Goal: Book appointment/travel/reservation

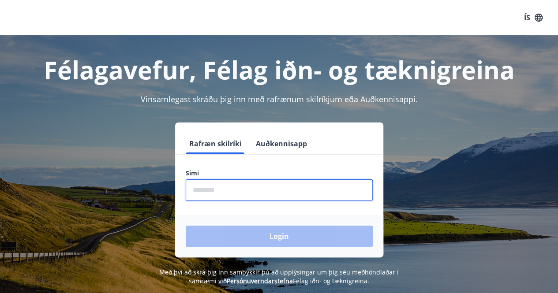
click at [270, 190] on input "phone" at bounding box center [279, 190] width 187 height 22
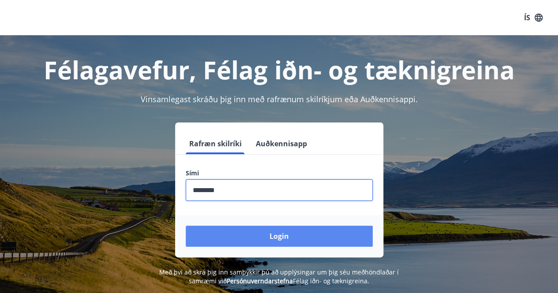
type input "********"
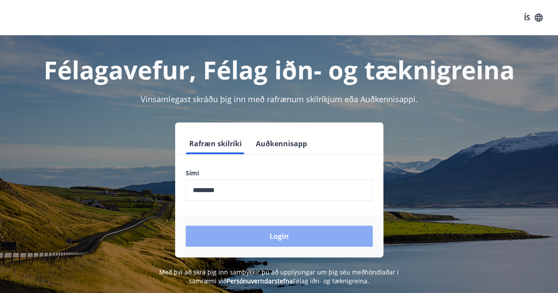
click at [283, 232] on button "Login" at bounding box center [279, 236] width 187 height 21
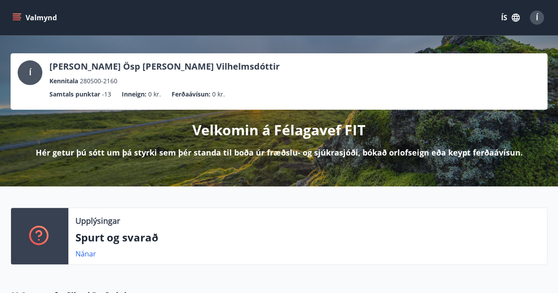
click at [17, 13] on icon "menu" at bounding box center [16, 17] width 9 height 9
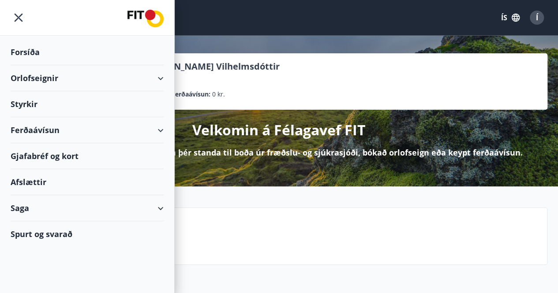
click at [160, 80] on div "Orlofseignir" at bounding box center [87, 78] width 153 height 26
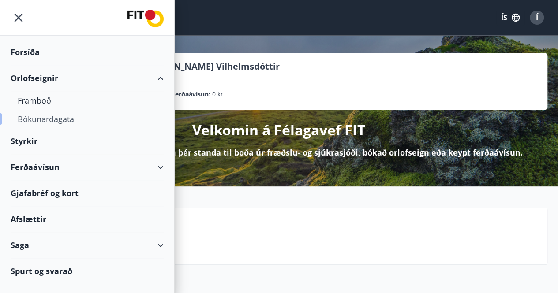
click at [49, 122] on div "Bókunardagatal" at bounding box center [87, 119] width 139 height 19
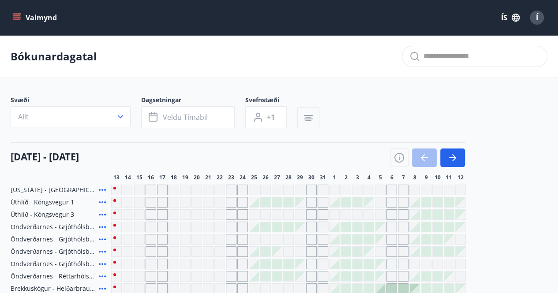
click at [301, 112] on div "Svæði Allt Dagsetningar Veldu tímabil Svefnstæði +1" at bounding box center [279, 114] width 536 height 36
click at [301, 112] on button "button" at bounding box center [308, 117] width 22 height 21
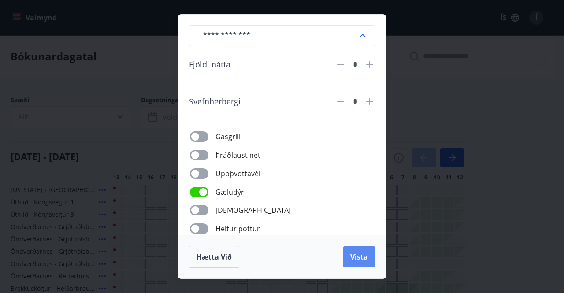
drag, startPoint x: 371, startPoint y: 272, endPoint x: 356, endPoint y: 252, distance: 25.1
click at [356, 252] on div "Hætta við Vista" at bounding box center [282, 257] width 207 height 44
click at [356, 252] on button "Vista" at bounding box center [359, 256] width 32 height 21
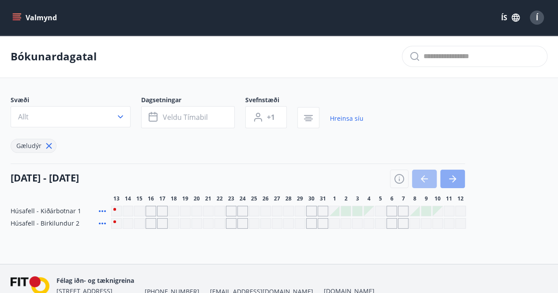
click at [456, 180] on icon "button" at bounding box center [452, 179] width 11 height 11
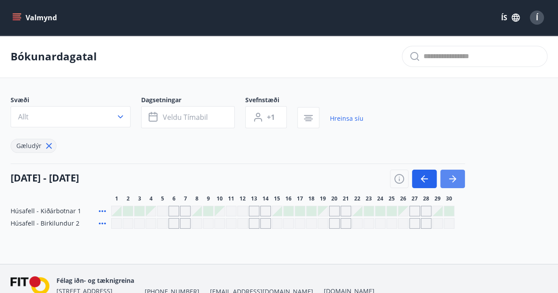
click at [456, 180] on icon "button" at bounding box center [452, 179] width 11 height 11
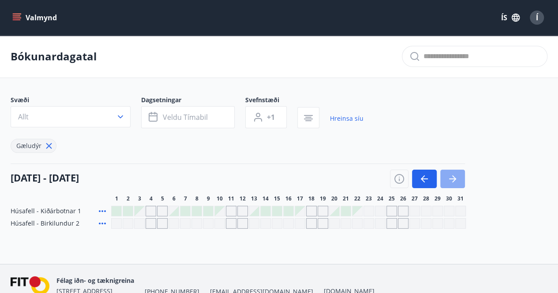
click at [456, 180] on icon "button" at bounding box center [452, 179] width 11 height 11
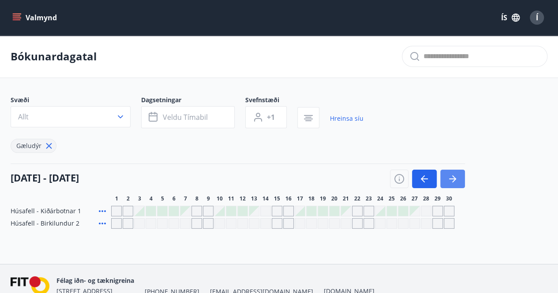
click at [456, 180] on icon "button" at bounding box center [452, 179] width 11 height 11
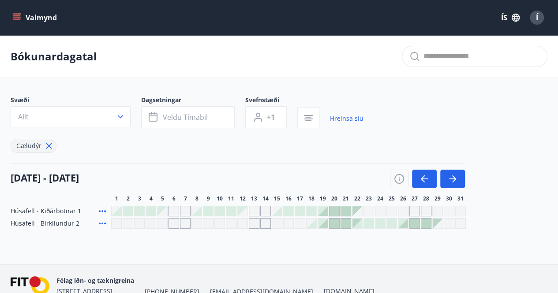
click at [336, 222] on div at bounding box center [334, 224] width 10 height 10
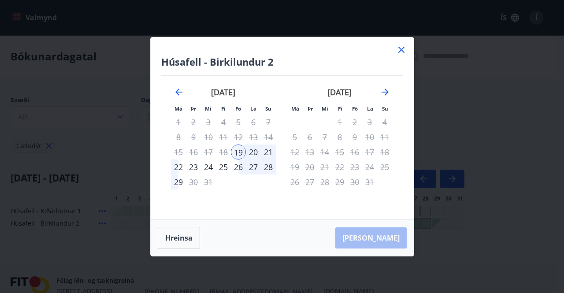
click at [402, 53] on icon at bounding box center [401, 50] width 11 height 11
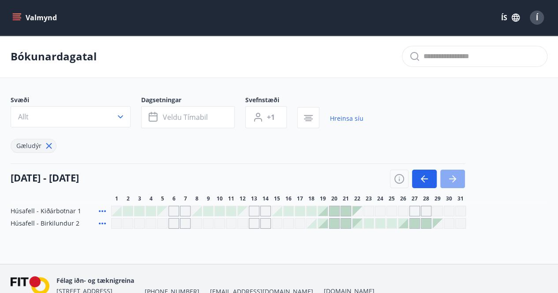
click at [452, 184] on button "button" at bounding box center [452, 179] width 25 height 19
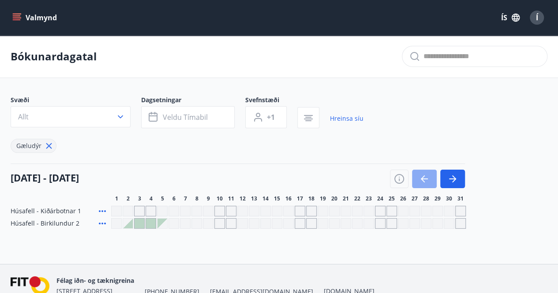
click at [421, 179] on icon "button" at bounding box center [422, 178] width 4 height 7
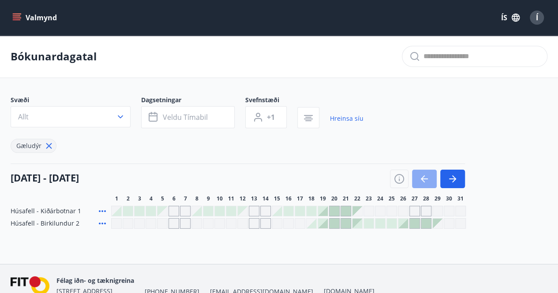
click at [421, 179] on icon "button" at bounding box center [422, 178] width 4 height 7
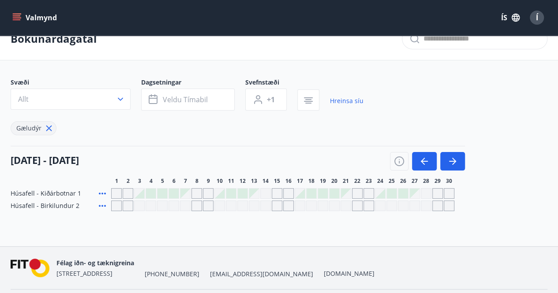
scroll to position [35, 0]
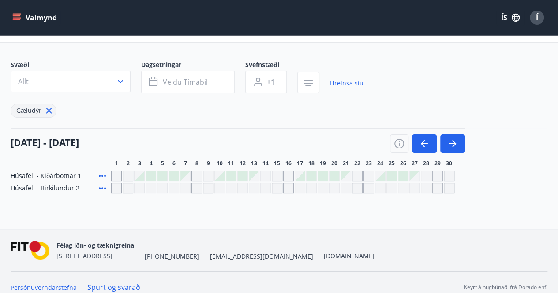
click at [47, 111] on icon at bounding box center [49, 111] width 6 height 6
click at [47, 128] on div "[DATE] - [DATE]" at bounding box center [238, 140] width 454 height 25
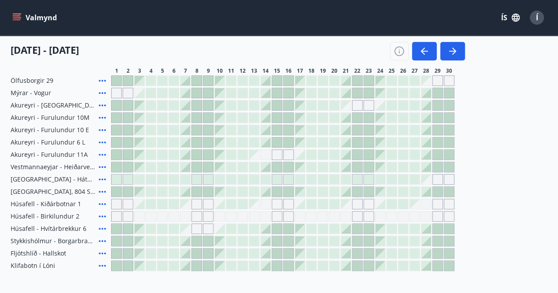
scroll to position [335, 0]
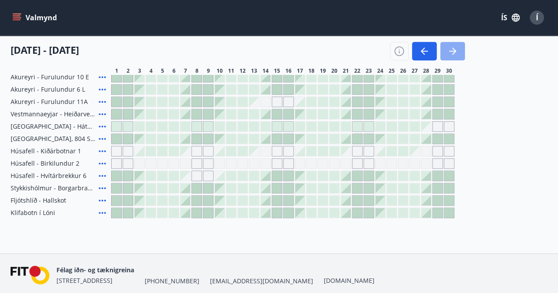
click at [457, 52] on button "button" at bounding box center [452, 51] width 25 height 19
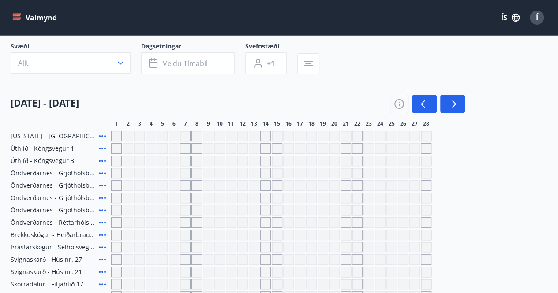
scroll to position [56, 0]
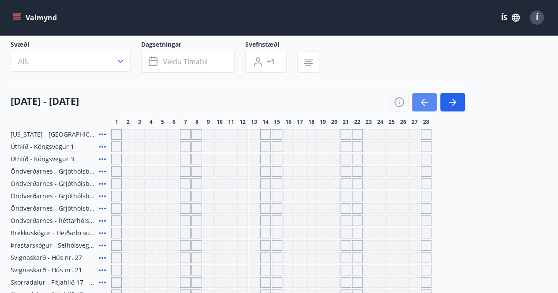
click at [421, 99] on icon "button" at bounding box center [424, 102] width 11 height 11
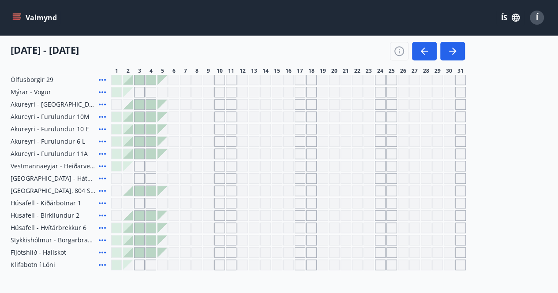
scroll to position [286, 0]
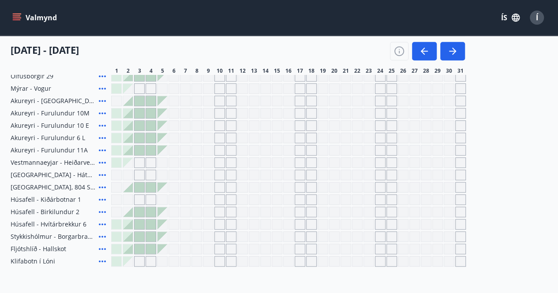
click at [215, 163] on div "Gráir dagar eru ekki bókanlegir" at bounding box center [219, 162] width 11 height 11
click at [204, 163] on div "Gráir dagar eru ekki bókanlegir" at bounding box center [208, 162] width 11 height 11
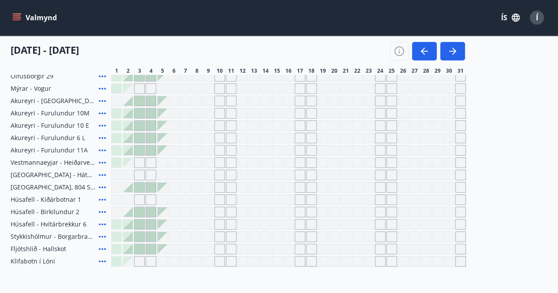
click at [204, 163] on div "Gráir dagar eru ekki bókanlegir" at bounding box center [208, 162] width 11 height 11
click at [35, 183] on span "[GEOGRAPHIC_DATA], 804 Selfossi" at bounding box center [53, 187] width 85 height 9
